Goal: Task Accomplishment & Management: Use online tool/utility

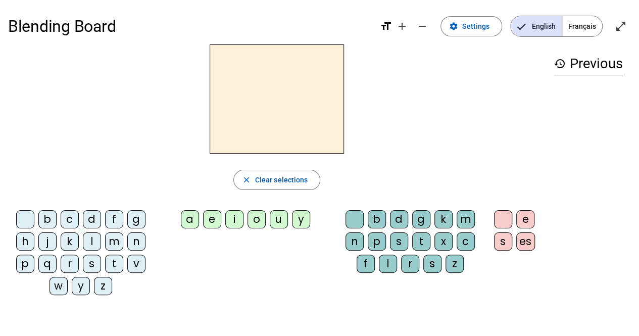
click at [580, 22] on span "Français" at bounding box center [582, 26] width 40 height 20
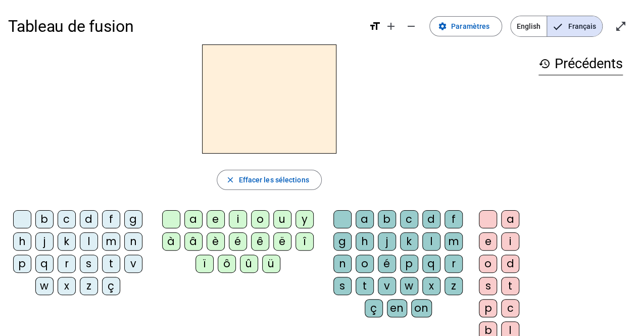
click at [113, 241] on div "m" at bounding box center [111, 241] width 18 height 18
click at [191, 223] on div "a" at bounding box center [193, 219] width 18 height 18
click at [18, 214] on div at bounding box center [22, 219] width 18 height 18
click at [132, 259] on div "v" at bounding box center [133, 264] width 18 height 18
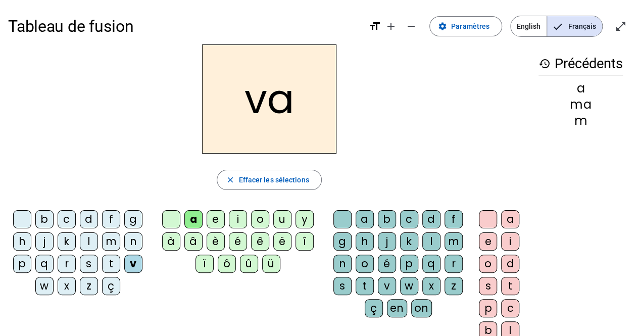
click at [19, 211] on div at bounding box center [22, 219] width 18 height 18
click at [114, 263] on div "t" at bounding box center [111, 264] width 18 height 18
click at [88, 241] on div "l" at bounding box center [89, 241] width 18 height 18
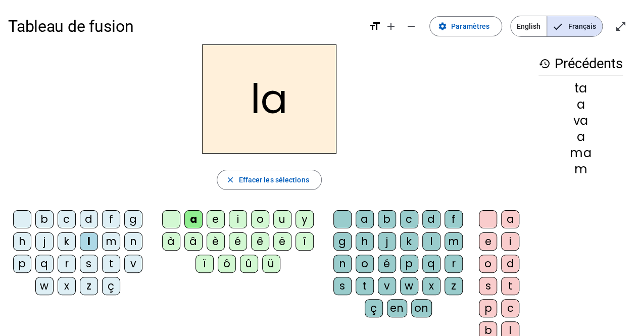
click at [214, 218] on div "e" at bounding box center [216, 219] width 18 height 18
click at [43, 236] on div "j" at bounding box center [44, 241] width 18 height 18
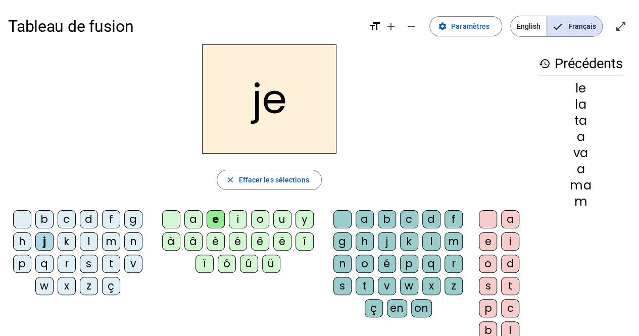
click at [115, 241] on div "m" at bounding box center [111, 241] width 18 height 18
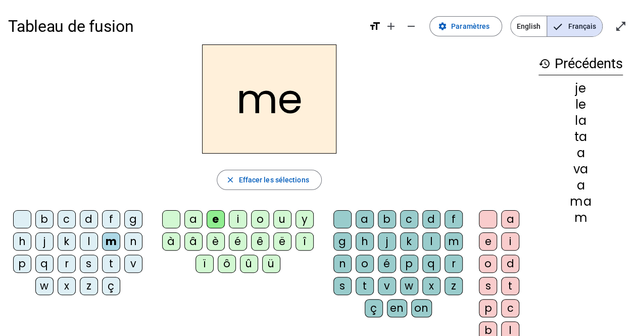
click at [136, 237] on div "n" at bounding box center [133, 241] width 18 height 18
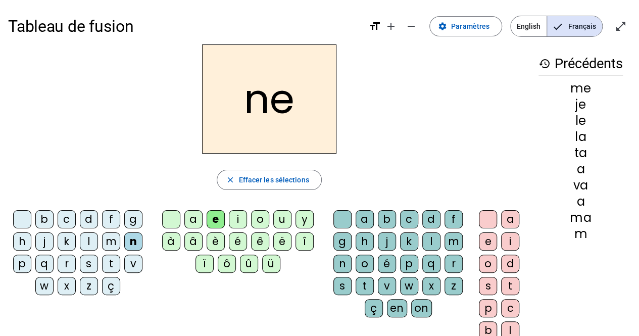
click at [71, 206] on div "b c d f g h j k l m n p q r s t v w x z ç" at bounding box center [79, 254] width 143 height 97
click at [86, 221] on div "d" at bounding box center [89, 219] width 18 height 18
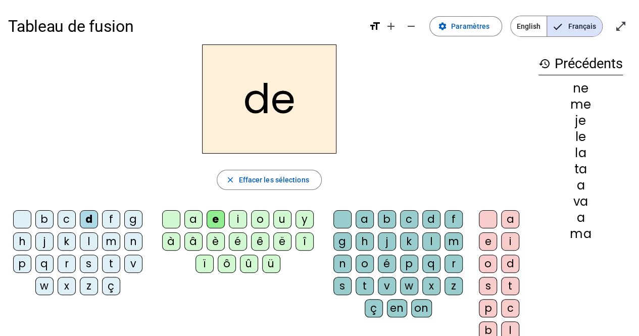
click at [171, 211] on div at bounding box center [171, 219] width 18 height 18
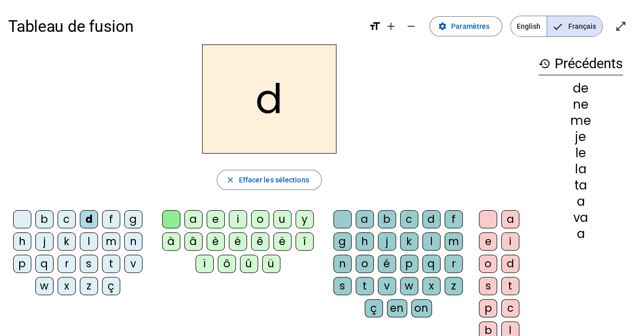
click at [277, 215] on div "u" at bounding box center [282, 219] width 18 height 18
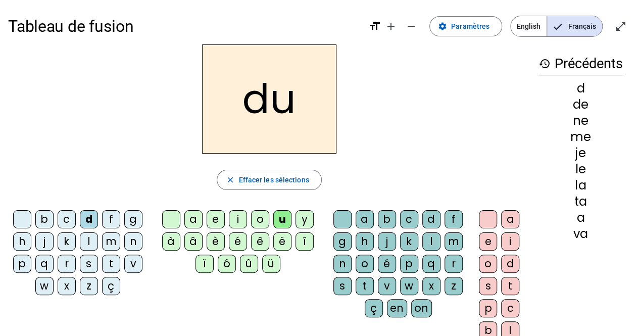
click at [111, 261] on div "t" at bounding box center [111, 264] width 18 height 18
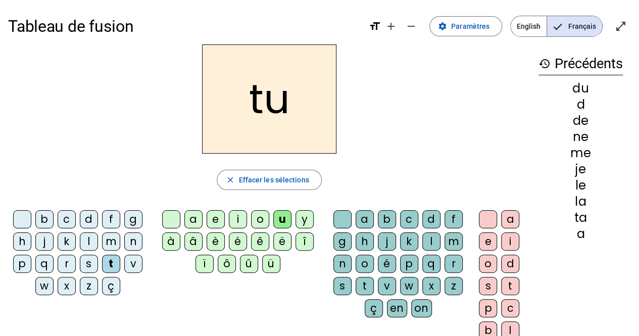
click at [39, 218] on div "b" at bounding box center [44, 219] width 18 height 18
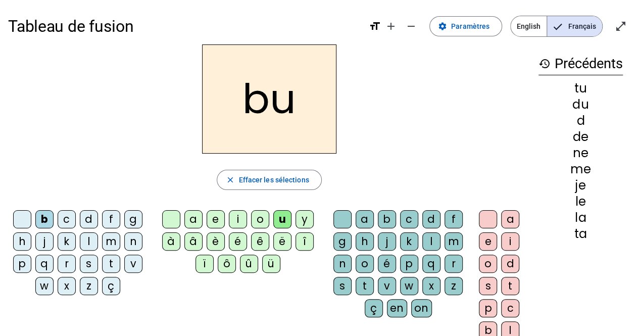
click at [338, 279] on div "s" at bounding box center [342, 286] width 18 height 18
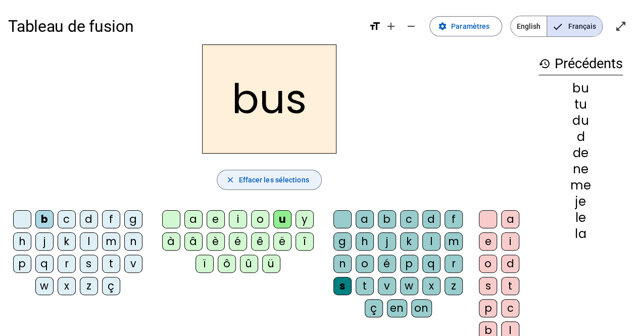
click at [267, 174] on span "Effacer les sélections" at bounding box center [273, 180] width 70 height 12
